Goal: Transaction & Acquisition: Purchase product/service

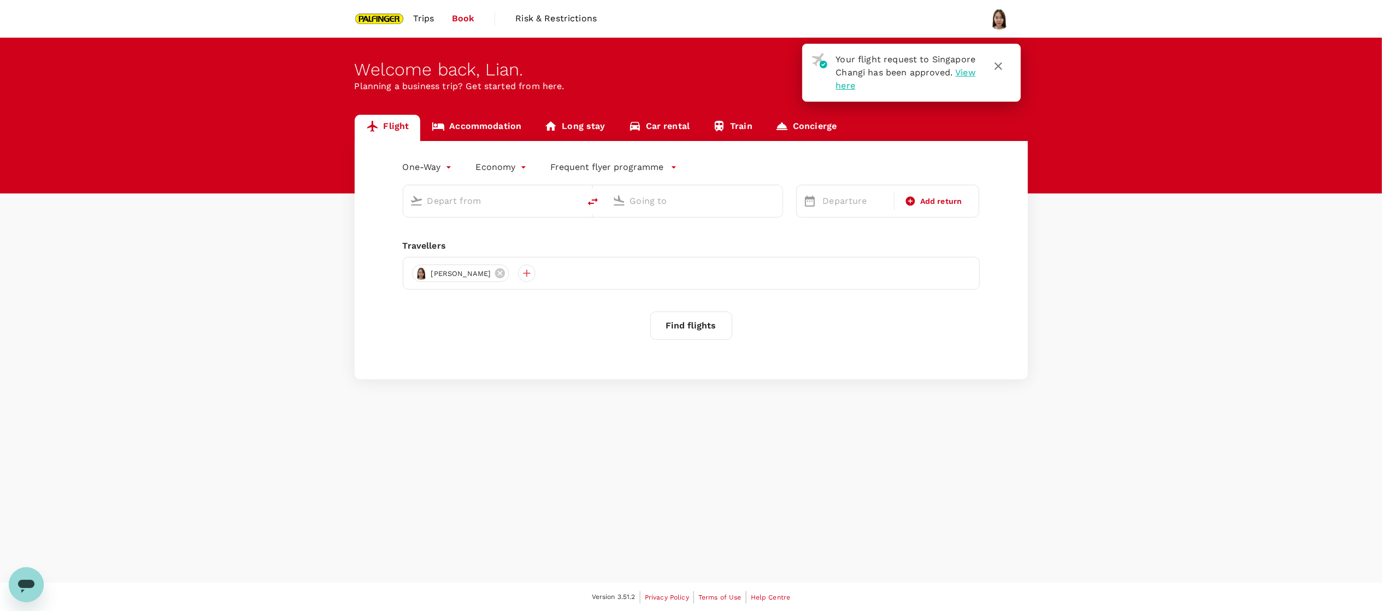
type input "roundtrip"
type input "Singapore Changi (SIN)"
click at [665, 194] on input "Taiwan Taoyuan Intl (TPE)" at bounding box center [695, 200] width 130 height 17
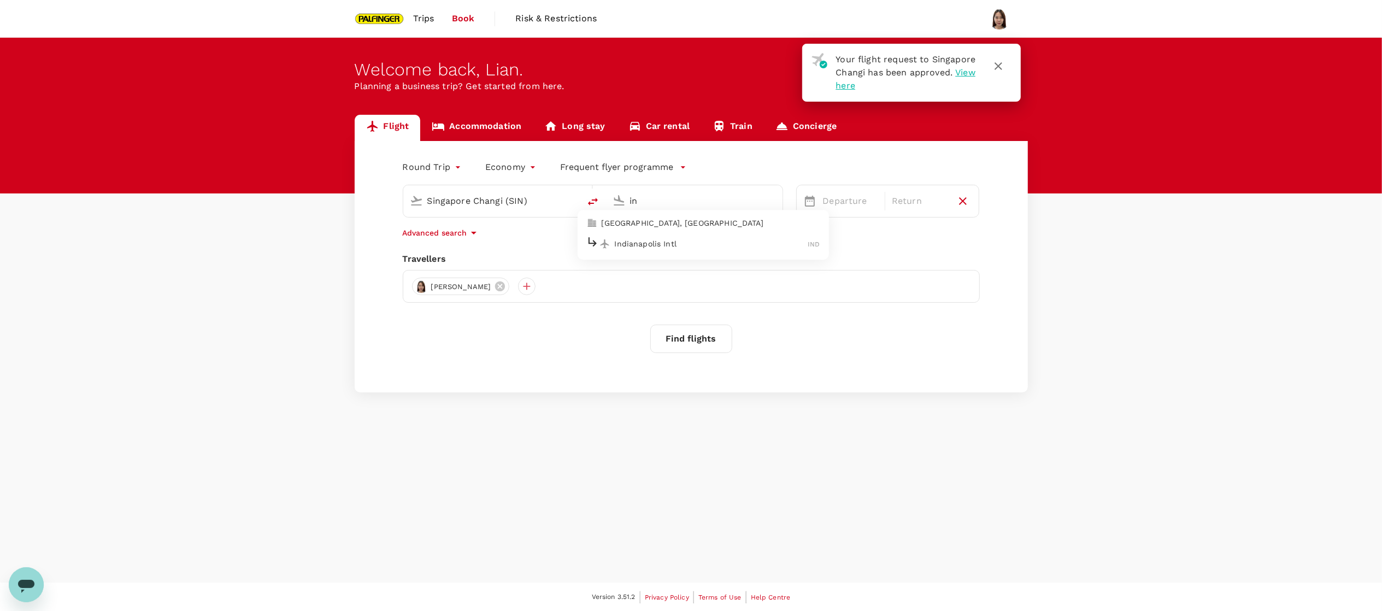
type input "i"
click at [665, 230] on li "[GEOGRAPHIC_DATA], [GEOGRAPHIC_DATA]" at bounding box center [703, 223] width 251 height 17
type input "[GEOGRAPHIC_DATA], [GEOGRAPHIC_DATA] (any)"
click at [1097, 236] on span "Next Month" at bounding box center [1097, 236] width 0 height 13
click at [1097, 235] on span "Next Month" at bounding box center [1097, 236] width 0 height 13
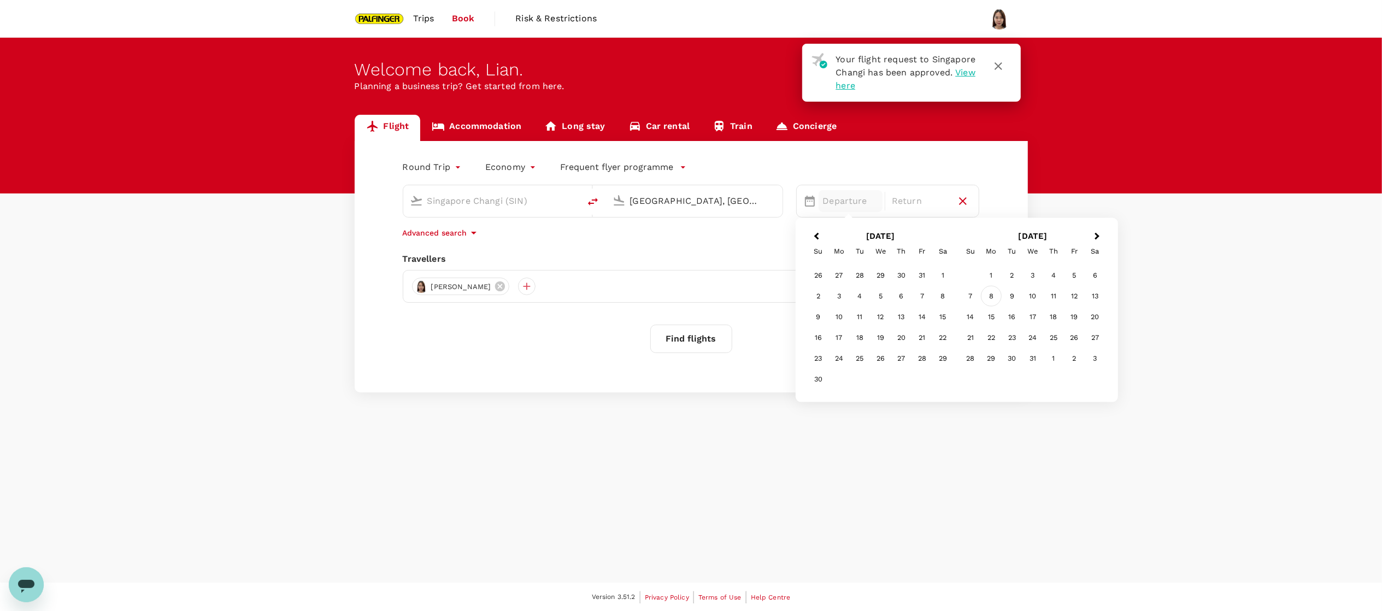
click at [989, 299] on div "8" at bounding box center [991, 296] width 21 height 21
click at [937, 297] on div "13" at bounding box center [942, 296] width 21 height 21
click at [671, 332] on button "Find flights" at bounding box center [691, 339] width 82 height 28
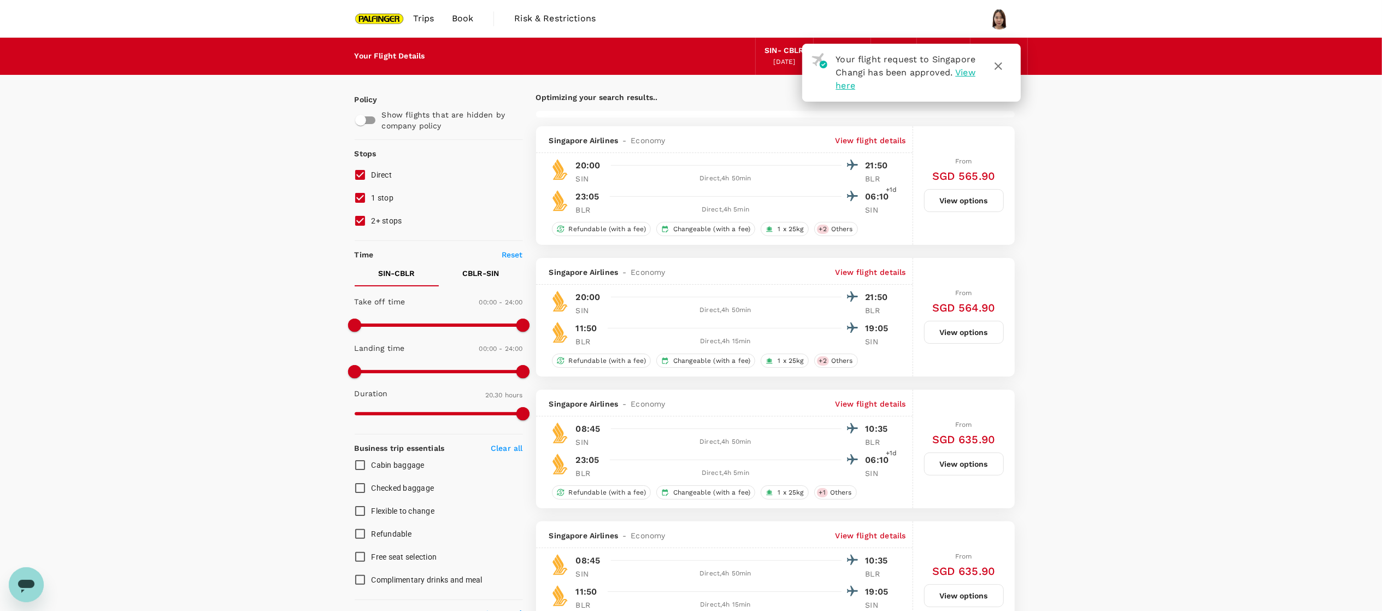
type input "2020"
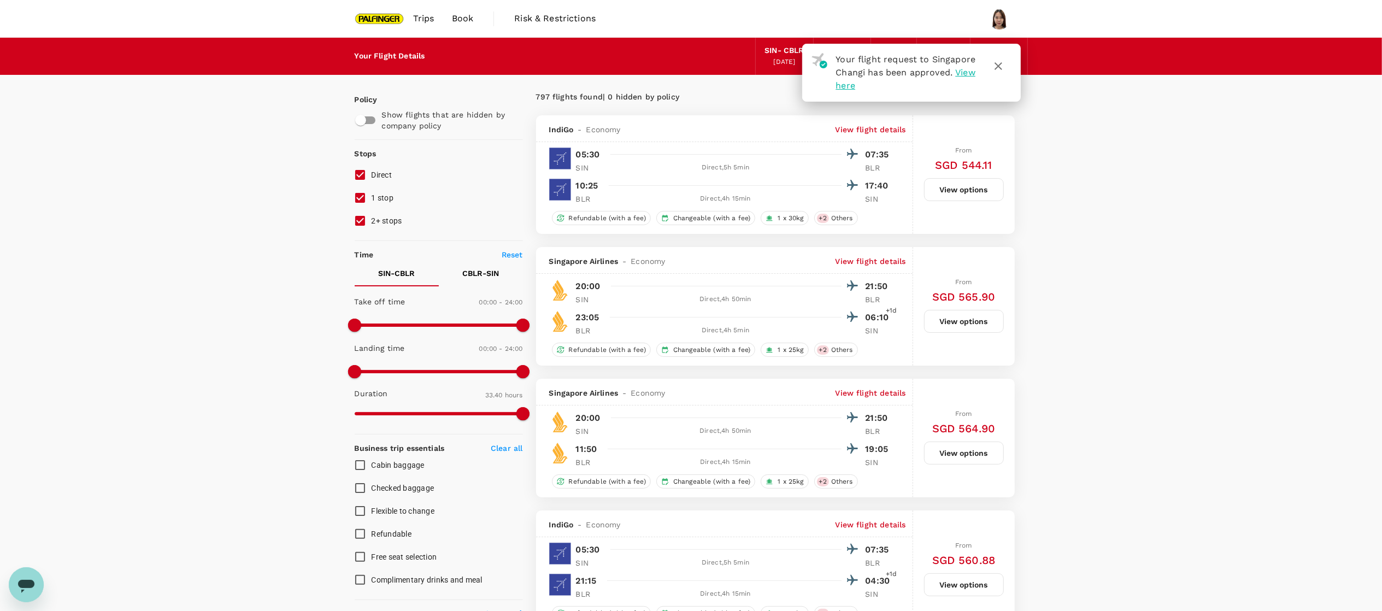
scroll to position [109, 0]
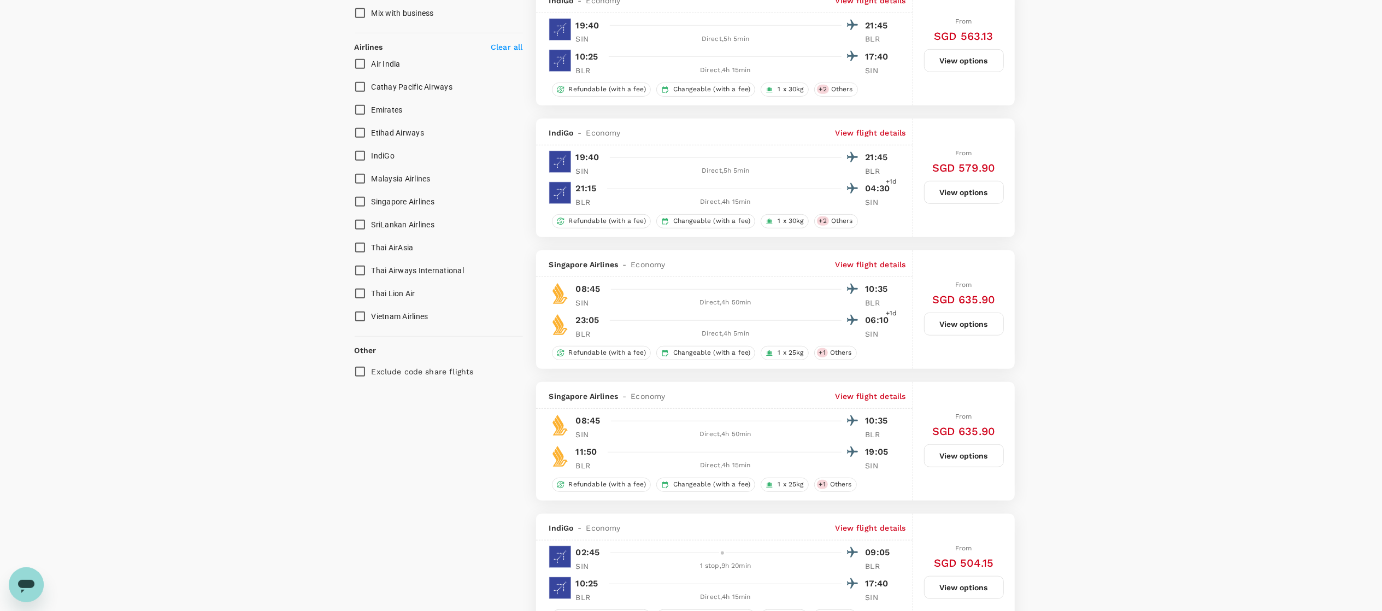
scroll to position [765, 0]
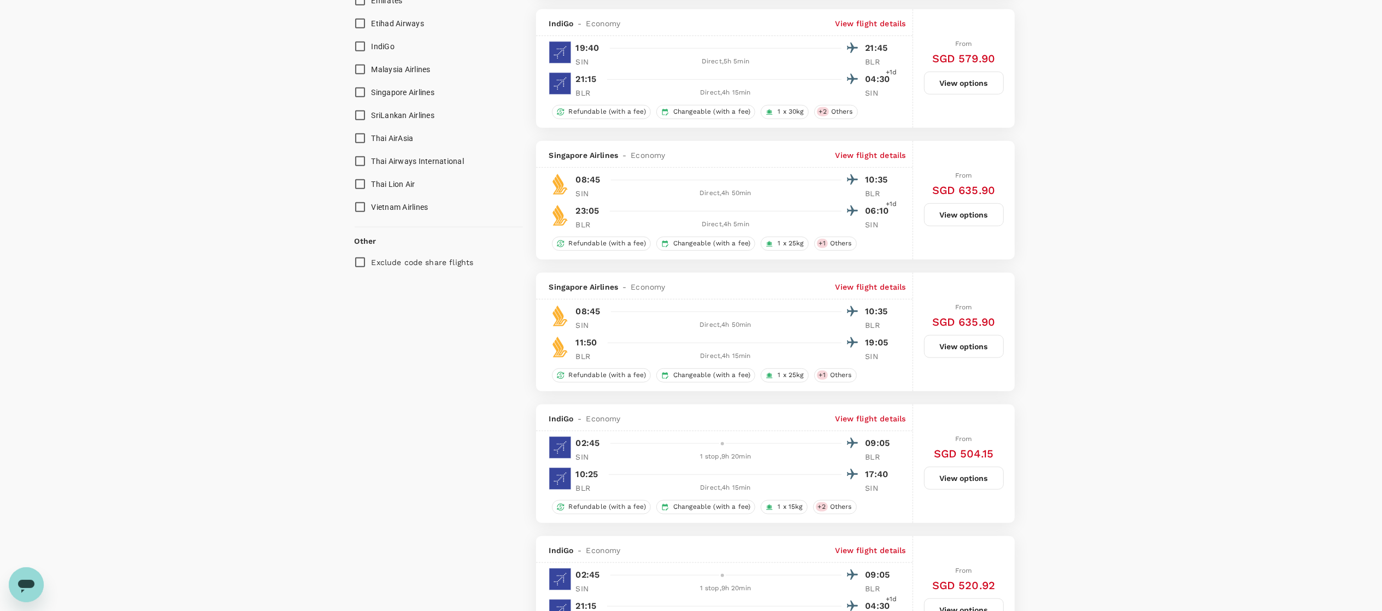
click at [967, 222] on button "View options" at bounding box center [964, 214] width 80 height 23
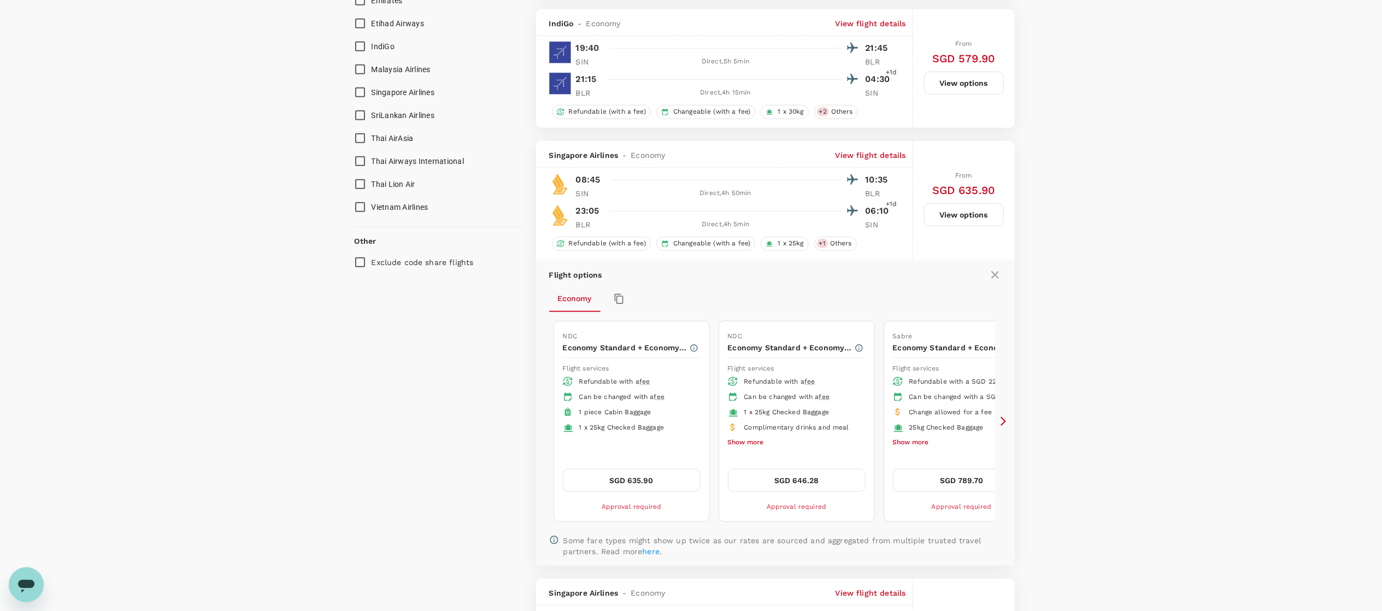
scroll to position [912, 0]
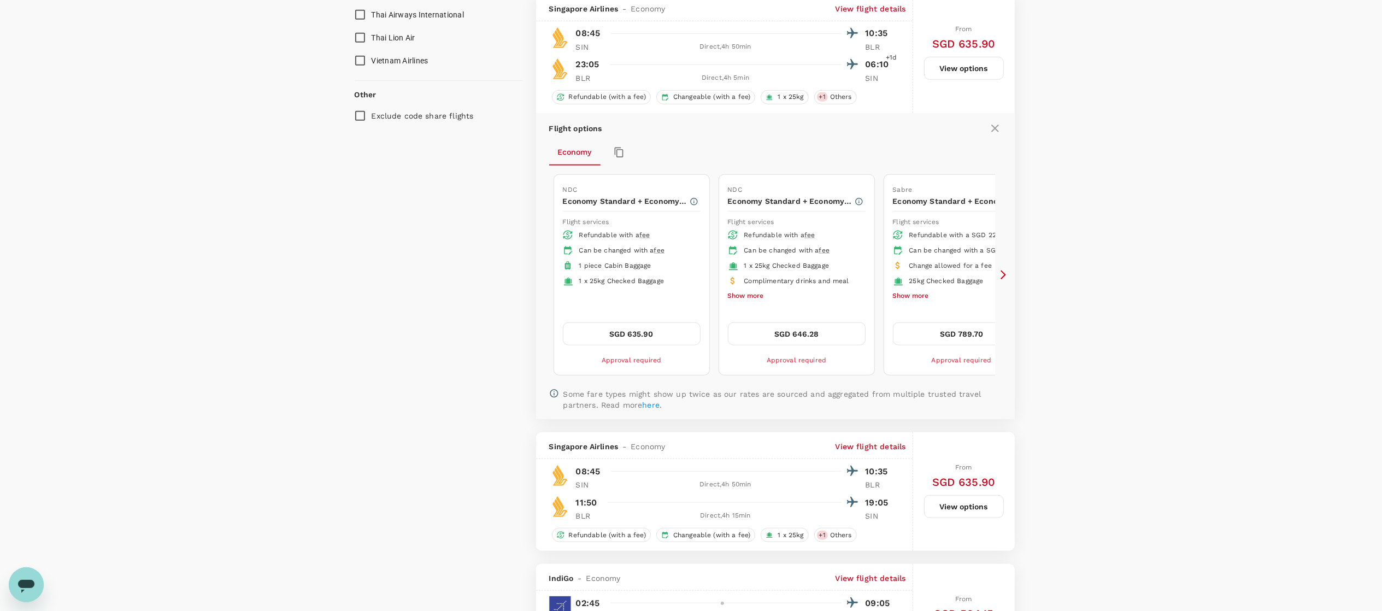
click at [742, 303] on button "Show more" at bounding box center [746, 296] width 36 height 14
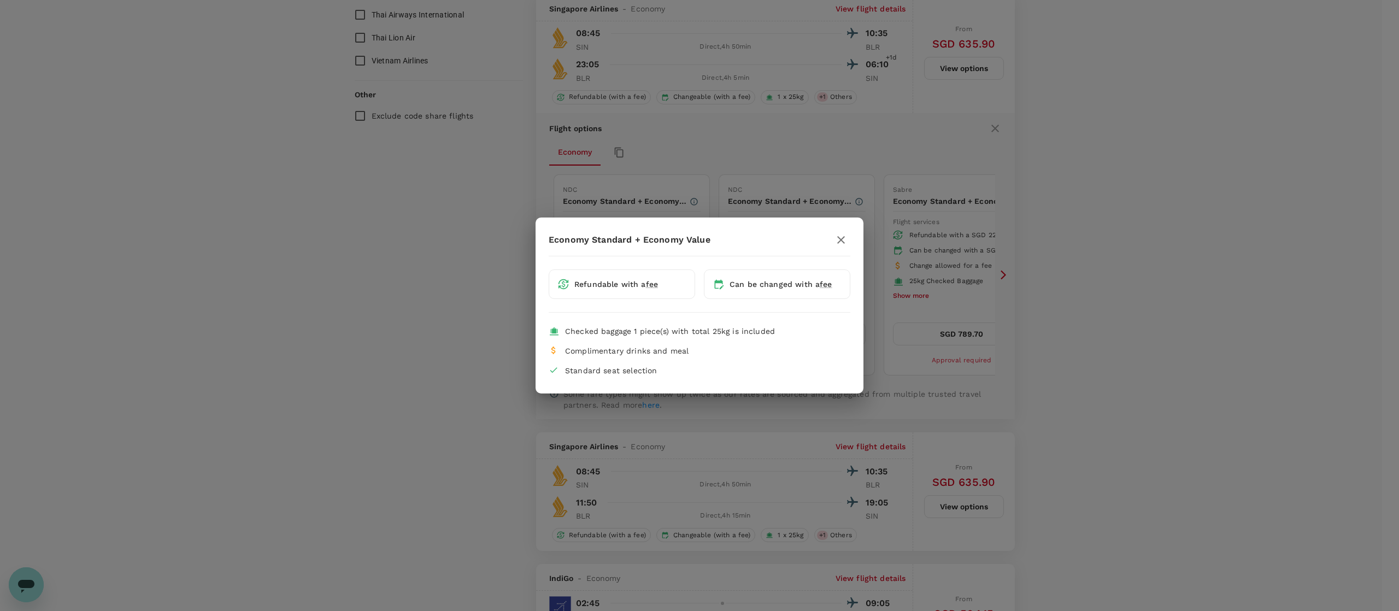
click at [830, 240] on div "Economy Standard + Economy Value" at bounding box center [700, 240] width 302 height 19
click at [836, 235] on icon "button" at bounding box center [840, 239] width 13 height 13
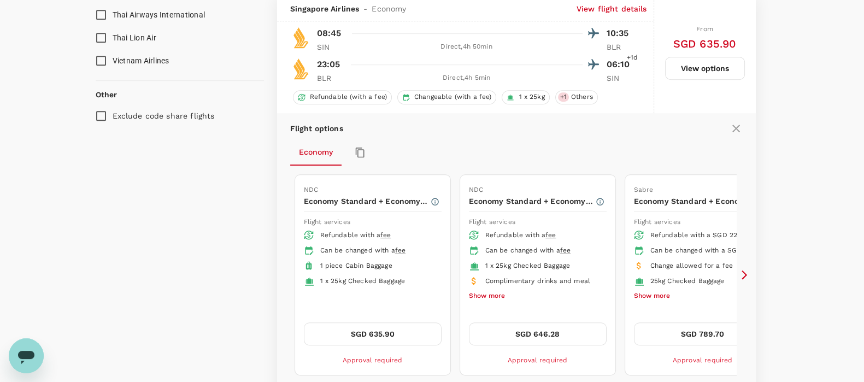
click at [497, 290] on button "Show more" at bounding box center [487, 296] width 36 height 14
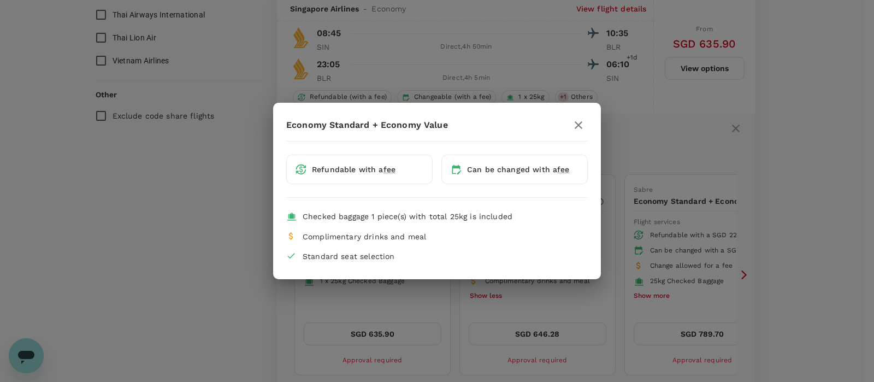
click at [579, 131] on icon "button" at bounding box center [578, 125] width 13 height 13
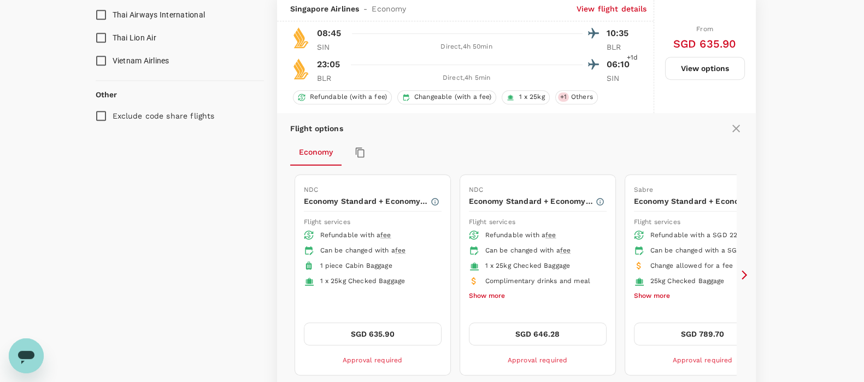
scroll to position [843, 0]
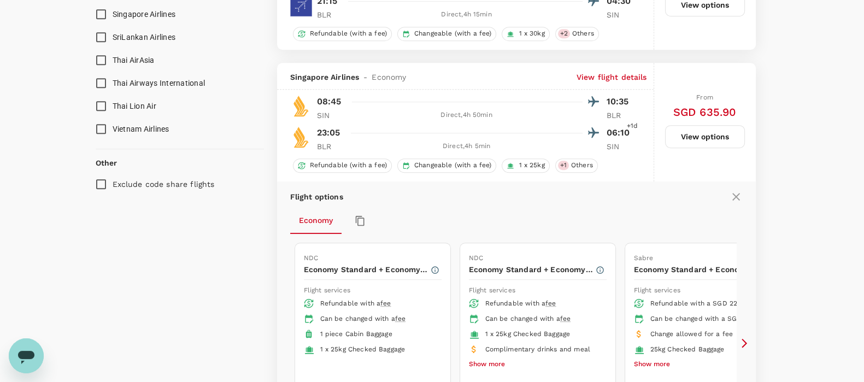
click at [615, 72] on p "View flight details" at bounding box center [612, 77] width 70 height 11
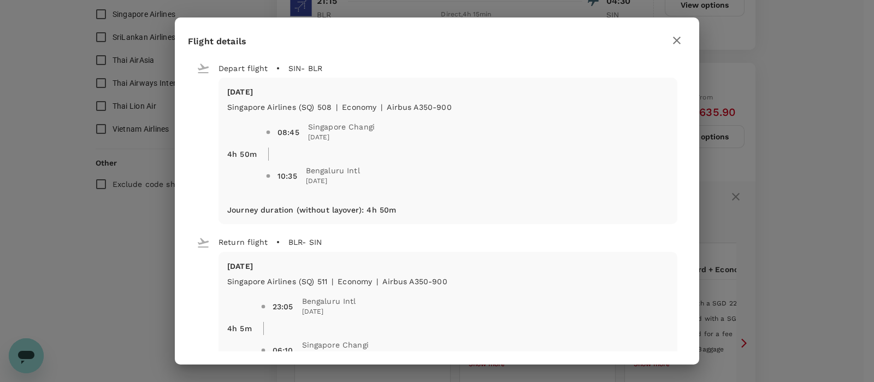
click at [615, 72] on div "Depart flight SIN - BLR" at bounding box center [433, 64] width 490 height 28
click at [679, 36] on icon "button" at bounding box center [677, 40] width 13 height 13
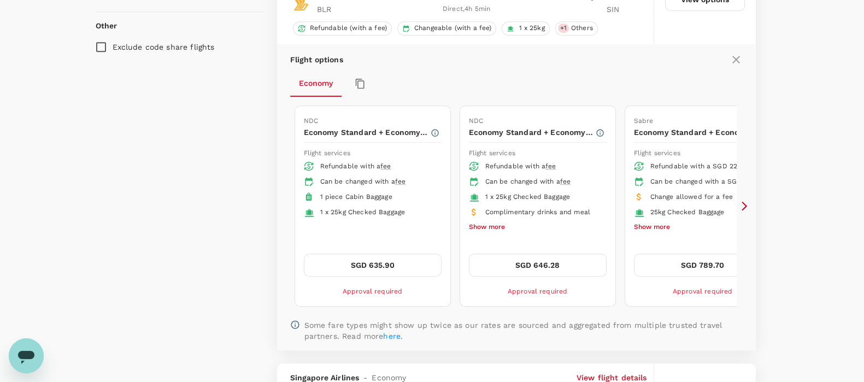
scroll to position [980, 0]
click at [507, 224] on ul "Refundable with a fee Can be changed with a fee 1 x 25kg Checked Baggage Compli…" at bounding box center [538, 197] width 138 height 75
click at [495, 223] on button "Show more" at bounding box center [487, 228] width 36 height 14
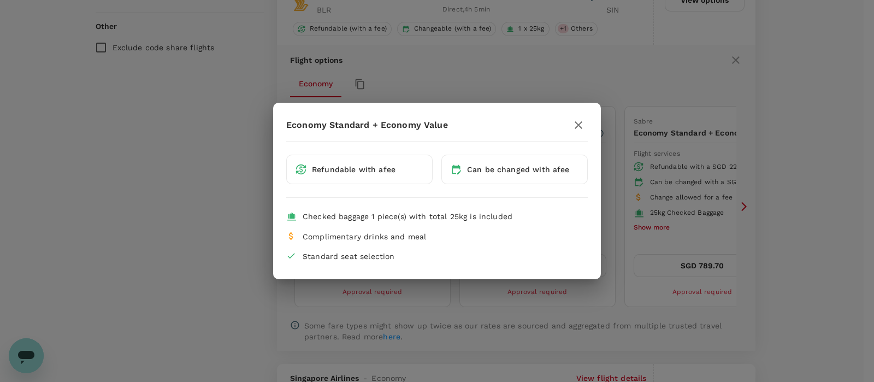
click at [580, 122] on icon "button" at bounding box center [578, 125] width 13 height 13
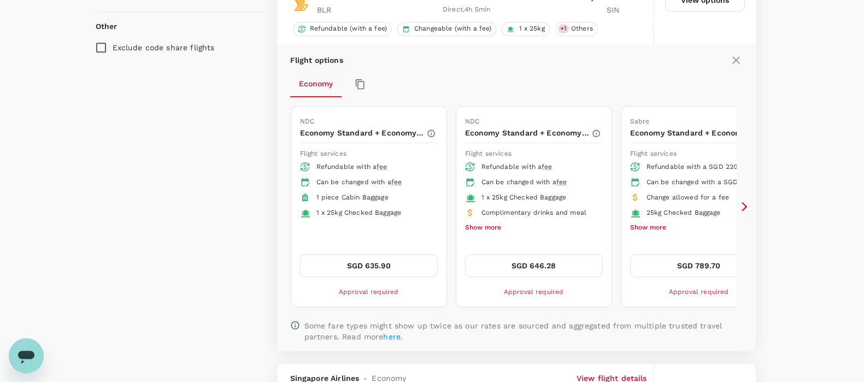
drag, startPoint x: 377, startPoint y: 160, endPoint x: 372, endPoint y: 204, distance: 44.5
click at [372, 204] on ul "Refundable with a fee Can be changed with a fee 1 piece Cabin Baggage 1 x 25kg …" at bounding box center [369, 190] width 138 height 61
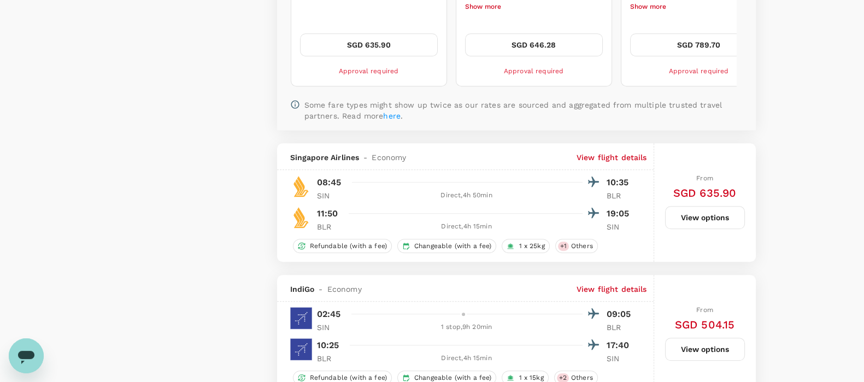
scroll to position [1048, 0]
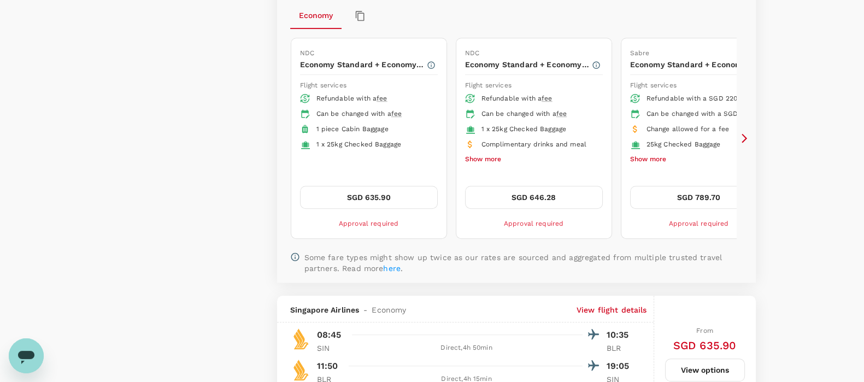
click at [434, 61] on icon "button" at bounding box center [431, 65] width 9 height 9
click at [424, 195] on button "SGD 635.90" at bounding box center [369, 197] width 138 height 23
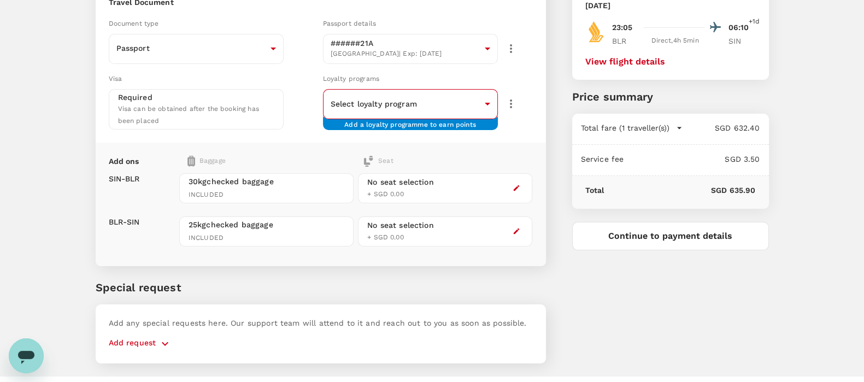
scroll to position [136, 0]
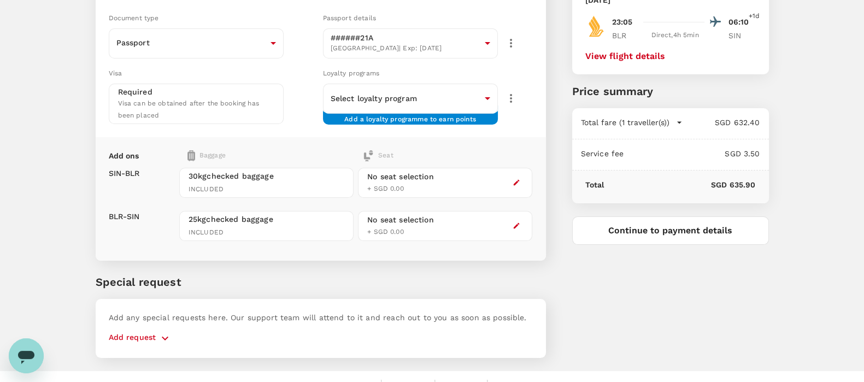
click at [210, 101] on span "Visa can be obtained after the booking has been placed" at bounding box center [188, 109] width 141 height 20
click at [221, 113] on div "Visa can be obtained after the booking has been placed" at bounding box center [196, 109] width 156 height 24
click at [371, 103] on body "Your flight request to Singapore Changi has been approved. View here Back to fl…" at bounding box center [432, 132] width 864 height 537
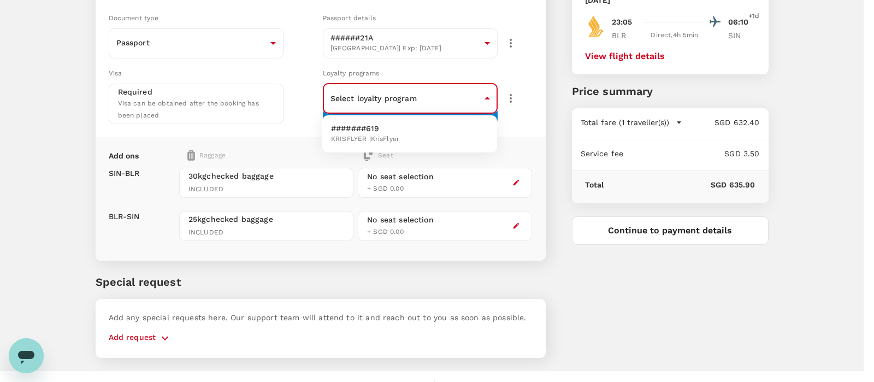
click at [371, 133] on p "#######619" at bounding box center [365, 128] width 68 height 11
type input "788ac845-f7a3-41f1-89d4-c1e5fb08d50f"
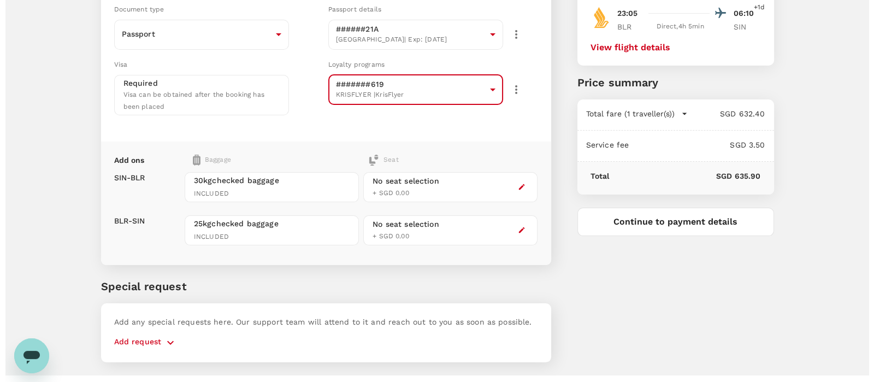
scroll to position [166, 0]
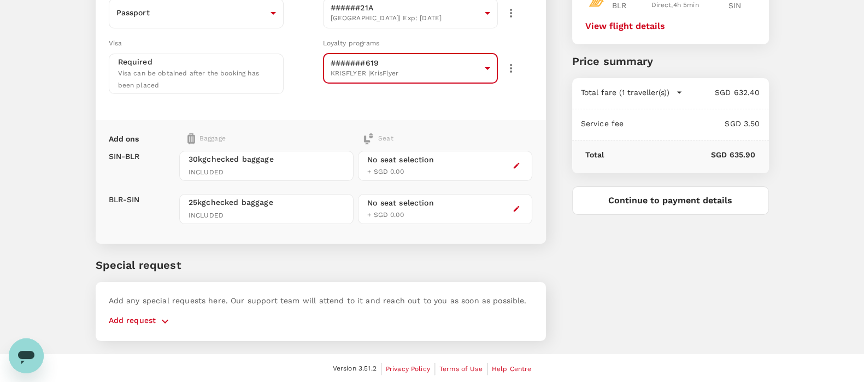
click at [514, 162] on icon "button" at bounding box center [517, 166] width 8 height 8
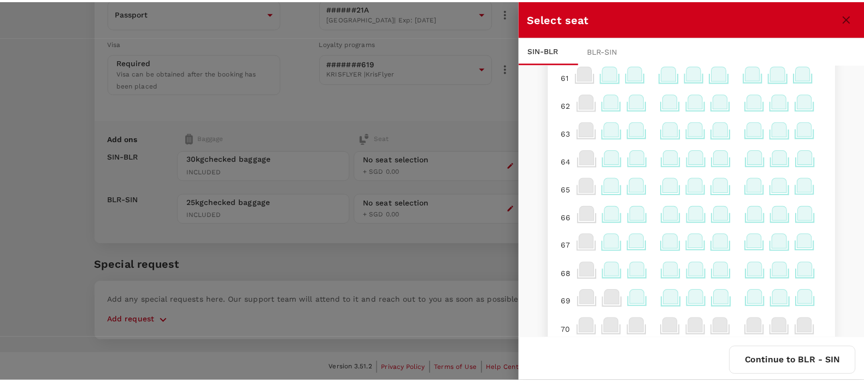
scroll to position [691, 0]
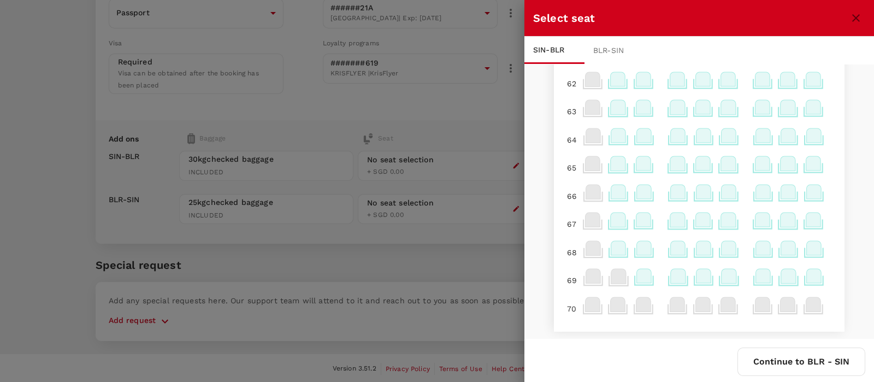
click at [508, 146] on div at bounding box center [437, 191] width 874 height 382
